Goal: Use online tool/utility: Utilize a website feature to perform a specific function

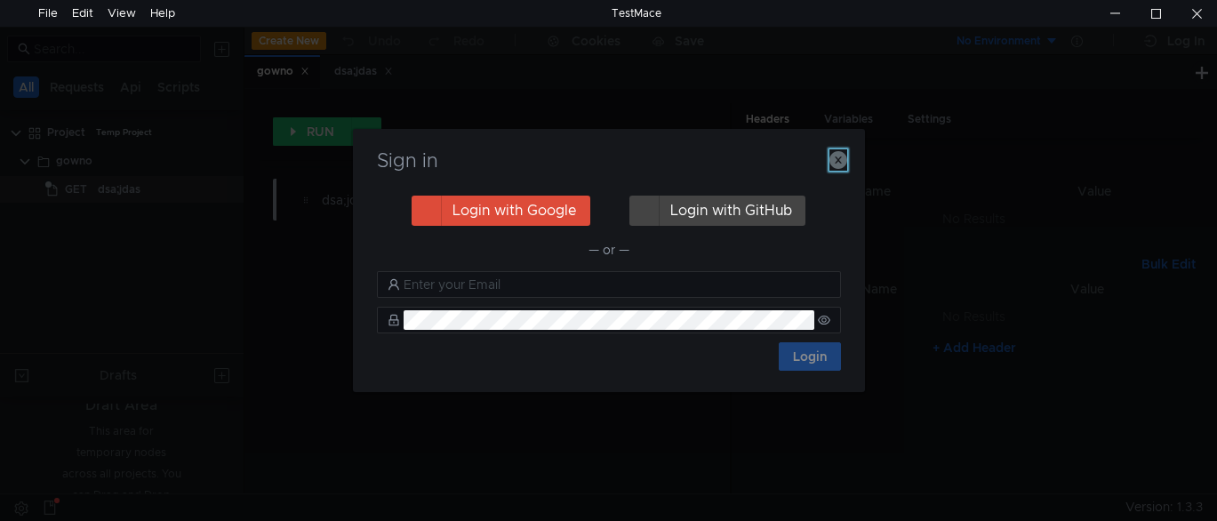
click at [837, 159] on icon "button" at bounding box center [838, 160] width 18 height 18
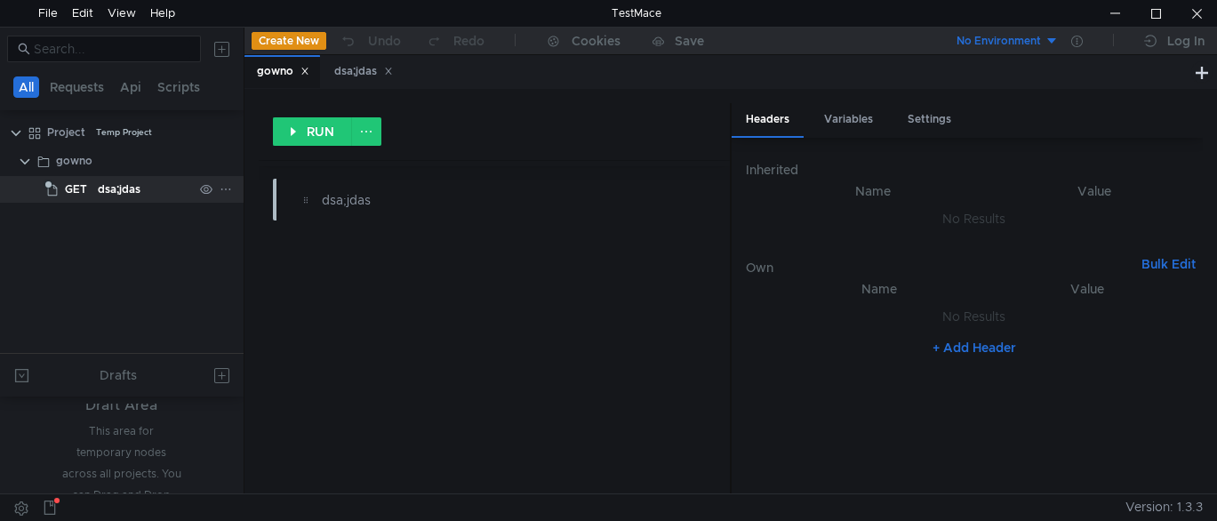
click at [112, 187] on div "dsa;jdas" at bounding box center [119, 189] width 43 height 27
click at [358, 75] on div "dsa;jdas" at bounding box center [363, 71] width 59 height 19
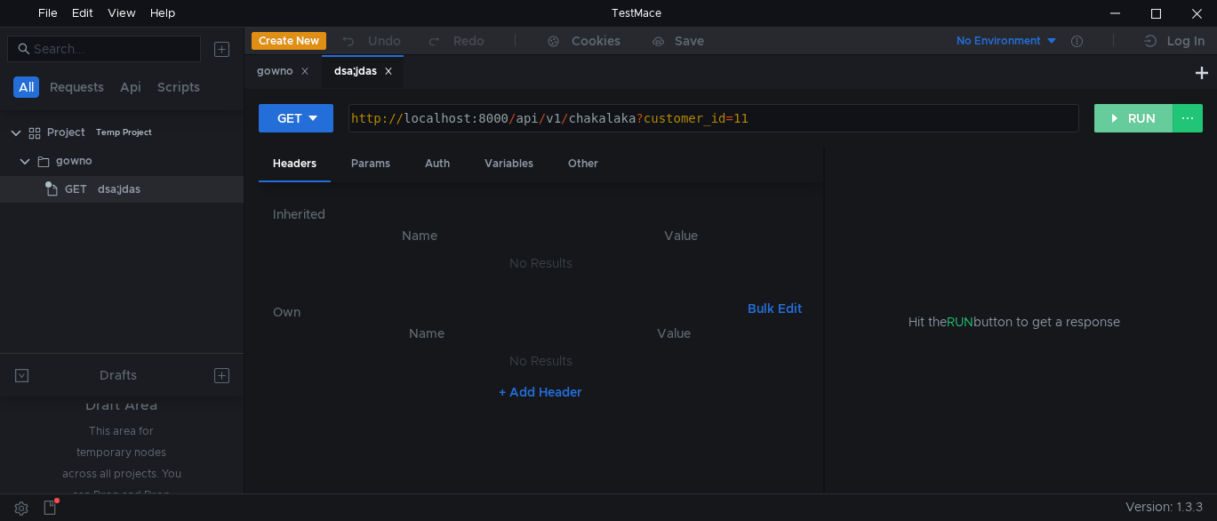
click at [1123, 117] on button "RUN" at bounding box center [1133, 118] width 79 height 28
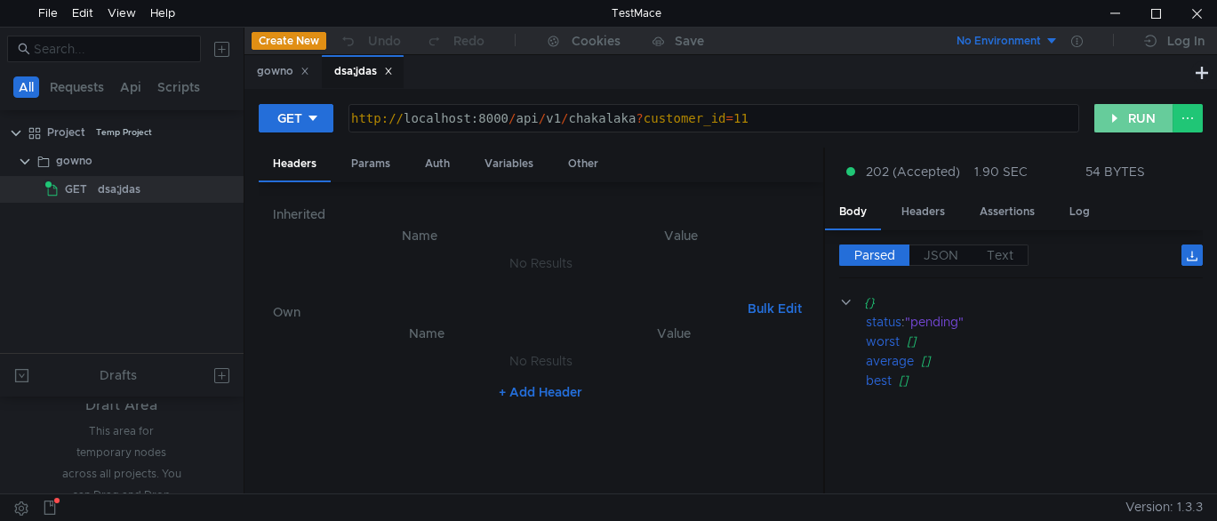
click at [1124, 120] on button "RUN" at bounding box center [1133, 118] width 79 height 28
click at [940, 257] on span "JSON" at bounding box center [940, 255] width 35 height 16
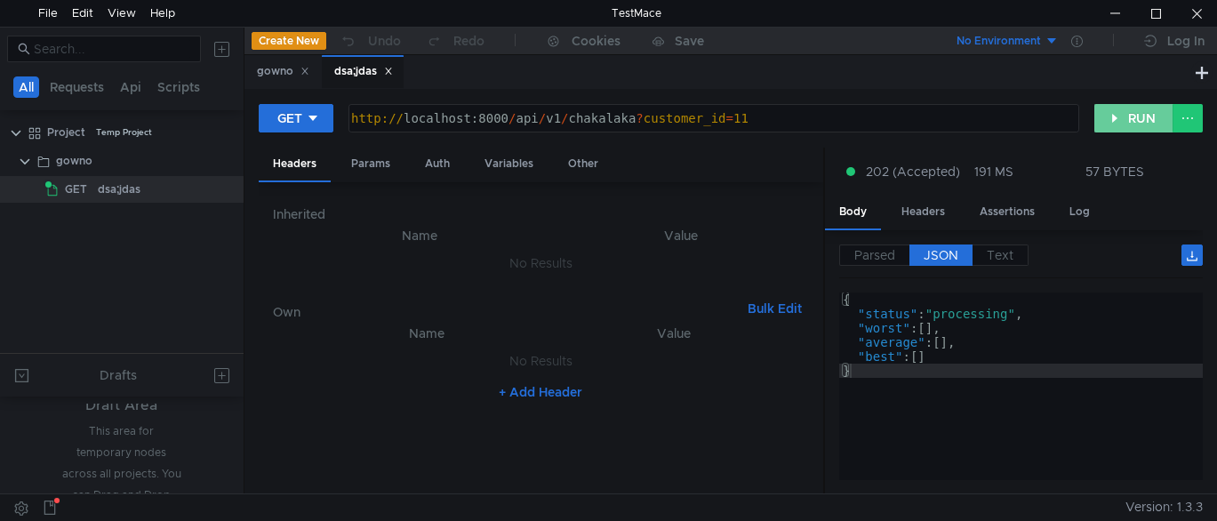
click at [1115, 116] on button "RUN" at bounding box center [1133, 118] width 79 height 28
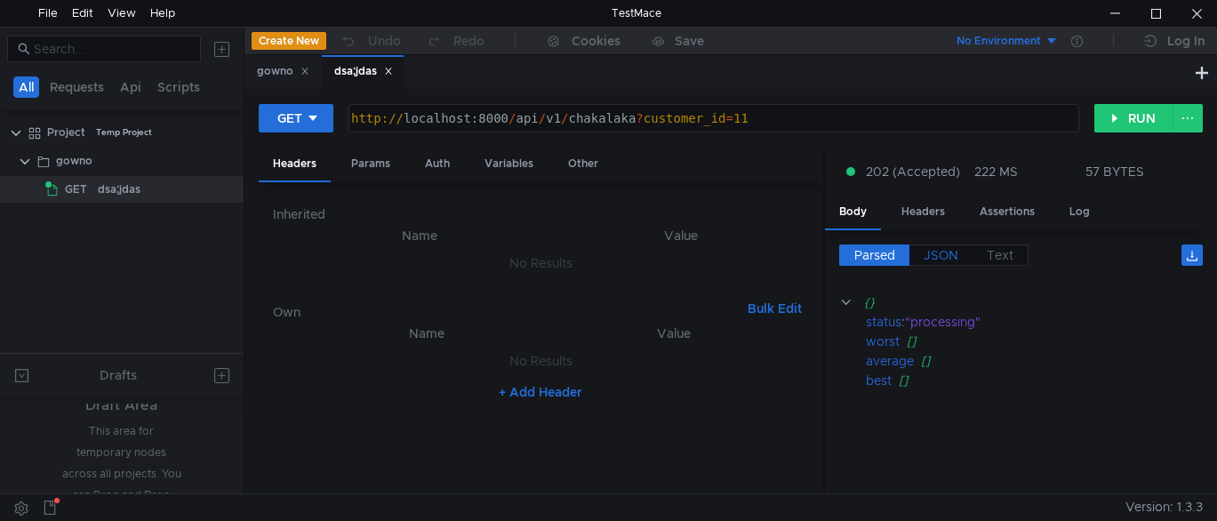
click at [942, 252] on span "JSON" at bounding box center [940, 255] width 35 height 16
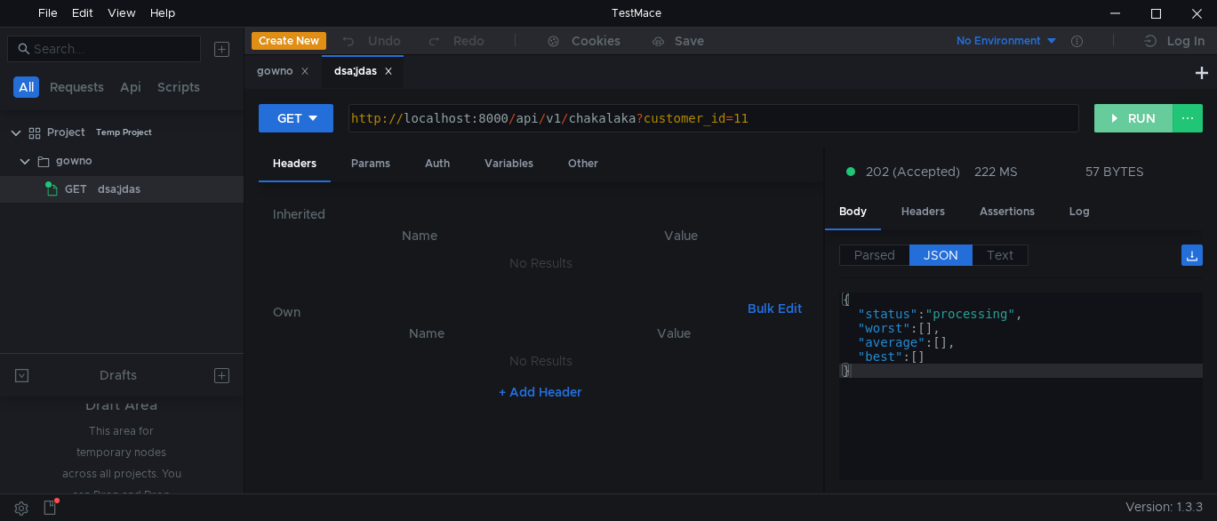
click at [1123, 124] on button "RUN" at bounding box center [1133, 118] width 79 height 28
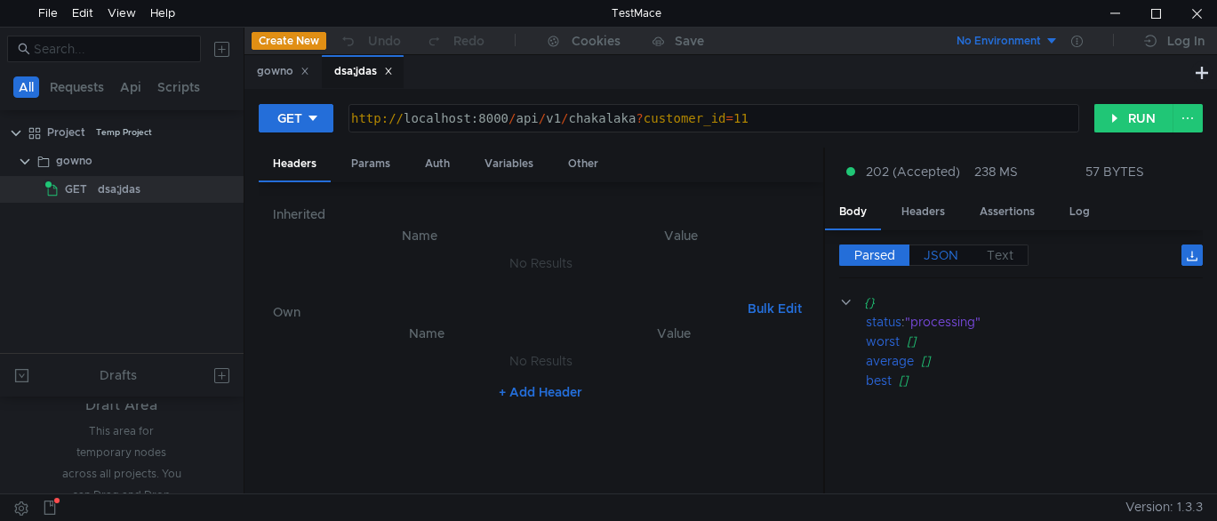
click at [953, 262] on span "JSON" at bounding box center [940, 255] width 35 height 16
click at [947, 252] on span "JSON" at bounding box center [940, 255] width 35 height 16
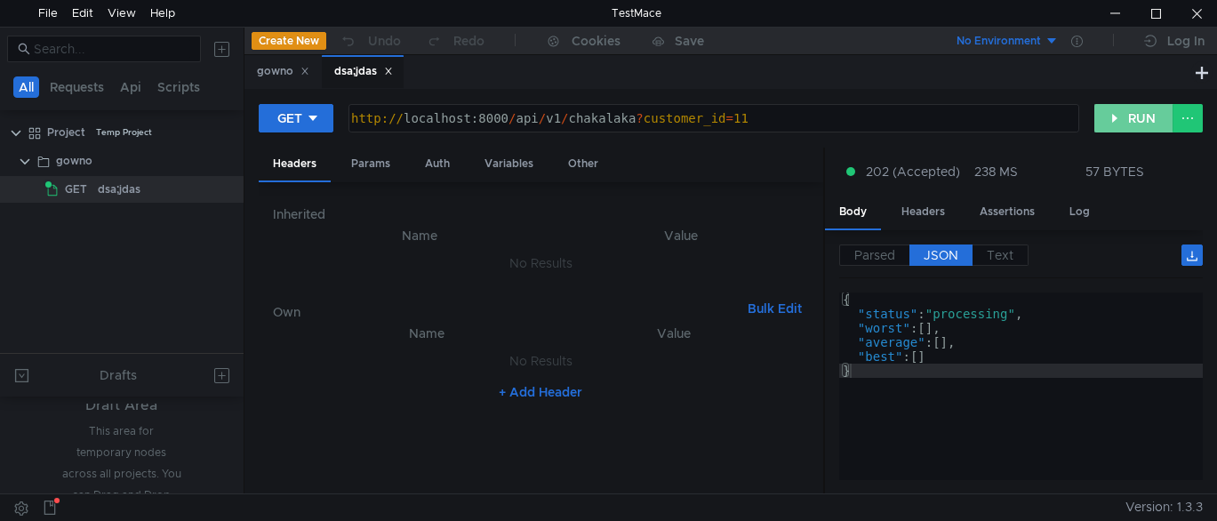
click at [1120, 119] on button "RUN" at bounding box center [1133, 118] width 79 height 28
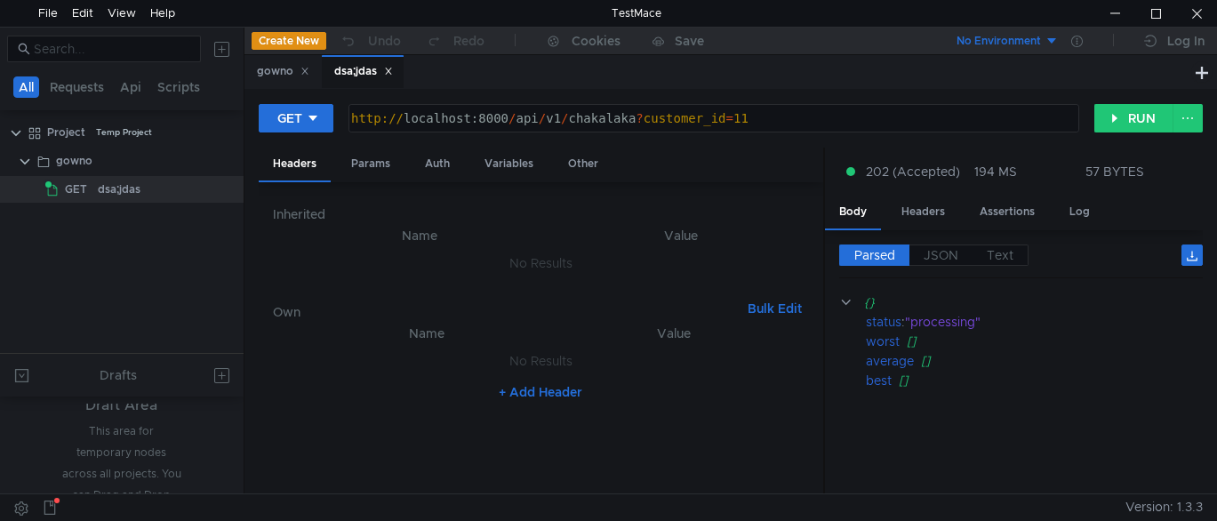
drag, startPoint x: 824, startPoint y: 170, endPoint x: 861, endPoint y: 174, distance: 37.6
click at [861, 174] on as-split "Headers Params Auth Variables Other Inherited Name Value No Results Own Bulk Ed…" at bounding box center [731, 322] width 944 height 348
click at [1120, 118] on button "RUN" at bounding box center [1133, 118] width 79 height 28
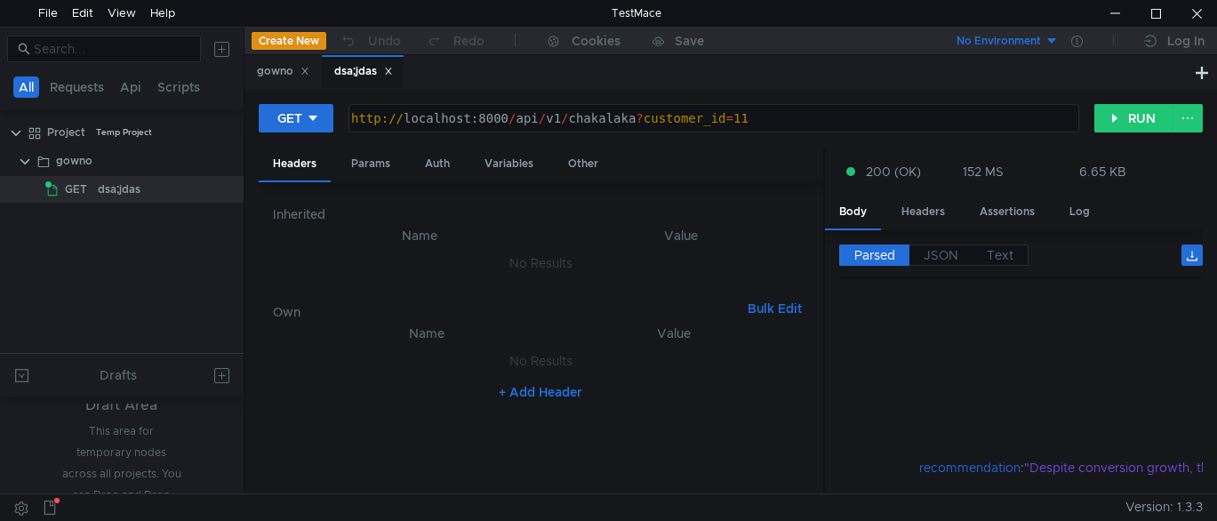
scroll to position [889, 0]
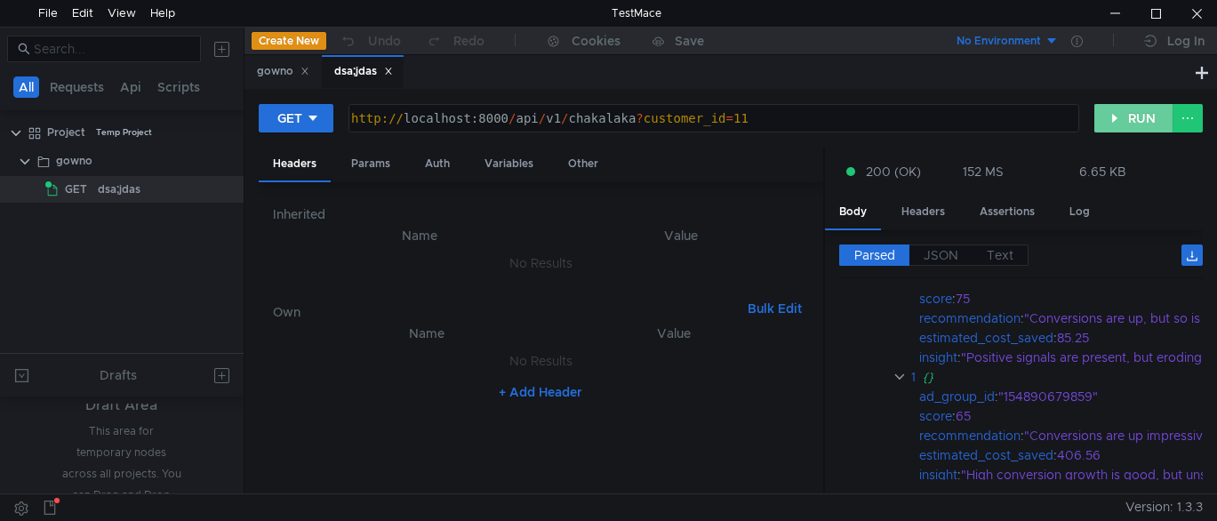
click at [1115, 124] on button "RUN" at bounding box center [1133, 118] width 79 height 28
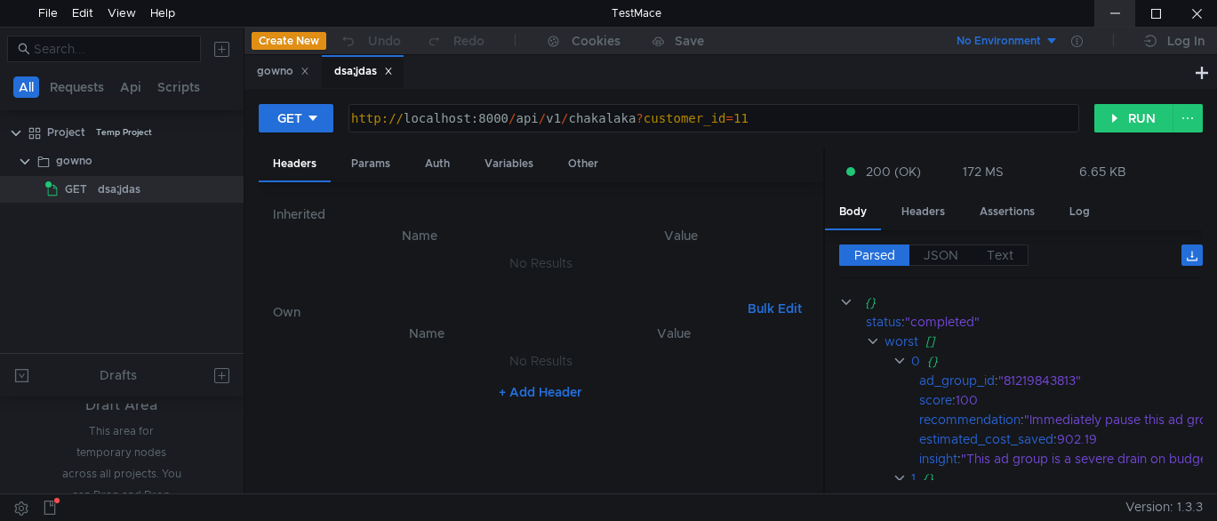
click at [1114, 16] on div at bounding box center [1114, 13] width 41 height 27
click at [1189, 20] on div at bounding box center [1196, 13] width 41 height 27
